Goal: Task Accomplishment & Management: Manage account settings

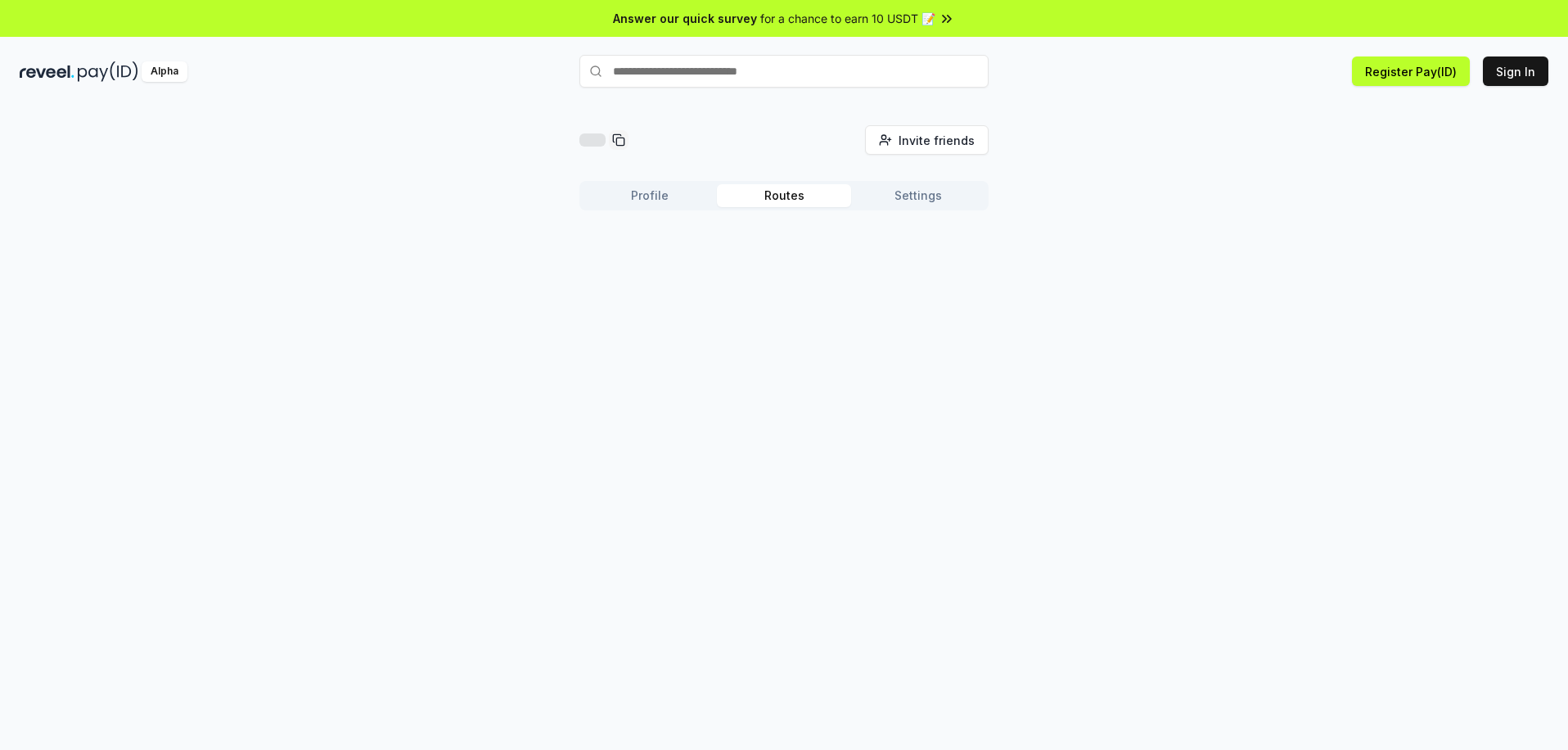
click at [780, 195] on button "Routes" at bounding box center [783, 195] width 134 height 23
click at [927, 196] on button "Settings" at bounding box center [918, 195] width 134 height 23
click at [643, 206] on button "Profile" at bounding box center [649, 195] width 134 height 23
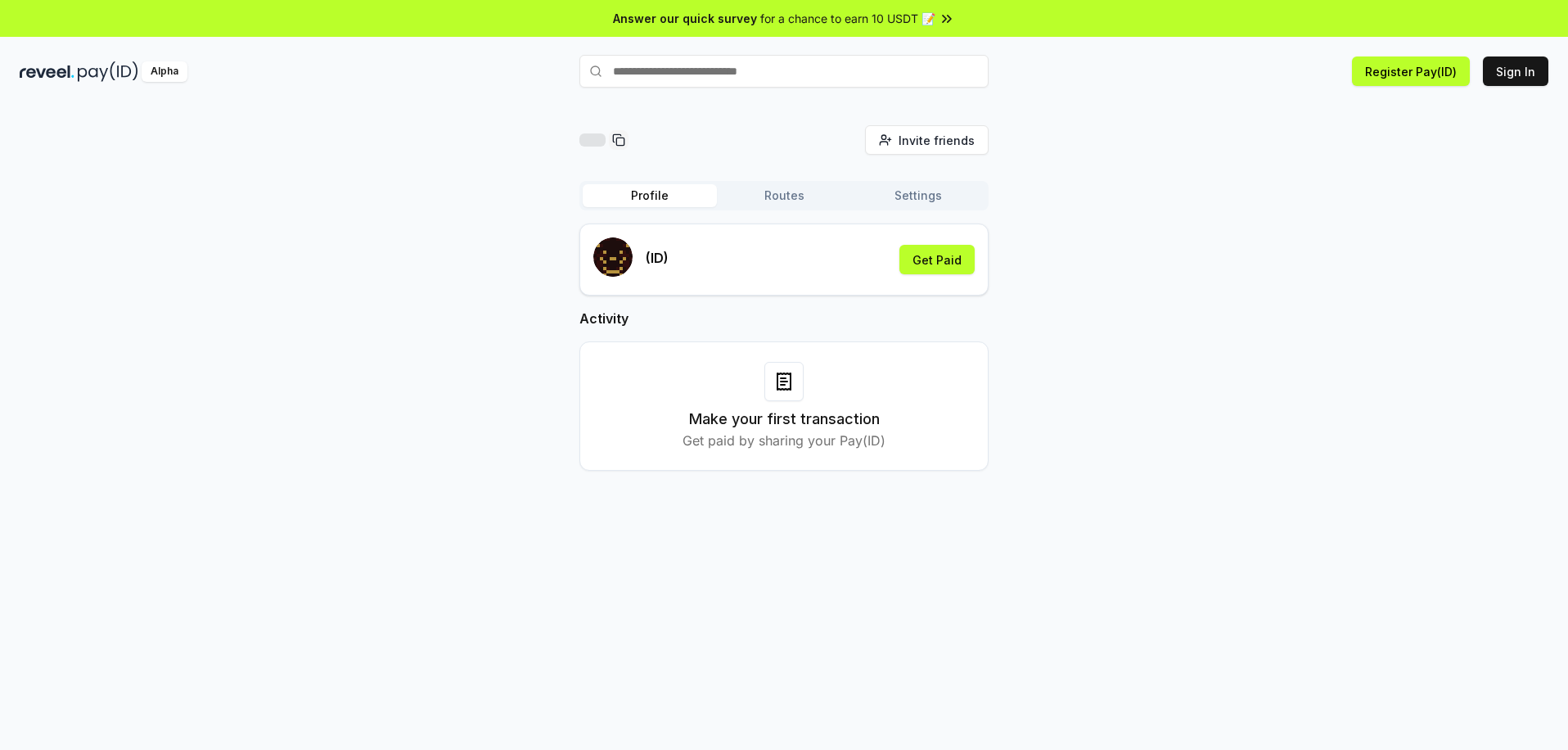
click at [167, 75] on div "Alpha" at bounding box center [165, 71] width 46 height 20
